Goal: Information Seeking & Learning: Compare options

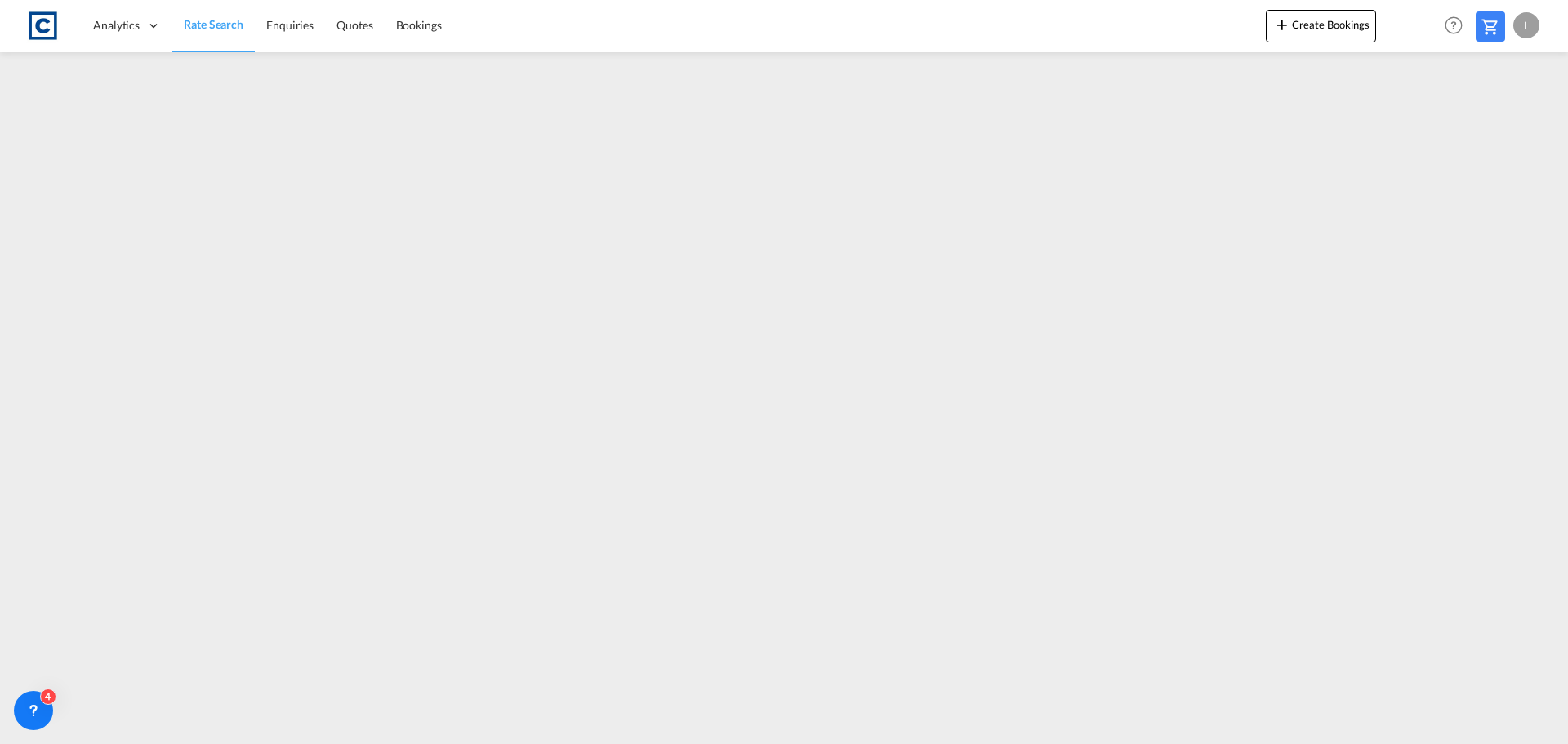
click at [211, 17] on span "Rate Search" at bounding box center [214, 24] width 60 height 14
click at [209, 25] on span "Rate Search" at bounding box center [214, 24] width 60 height 14
